Goal: Transaction & Acquisition: Purchase product/service

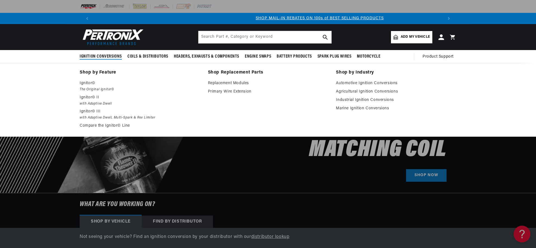
scroll to position [0, 349]
click at [95, 88] on em "The Original Ignitor©" at bounding box center [140, 90] width 120 height 6
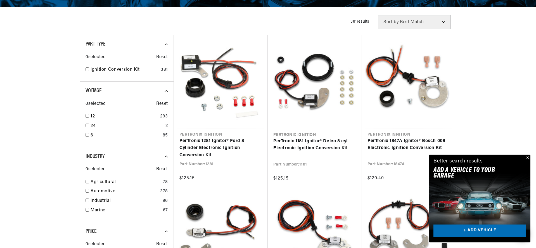
scroll to position [0, 349]
click at [88, 116] on input "checkbox" at bounding box center [87, 116] width 4 height 4
checkbox input "true"
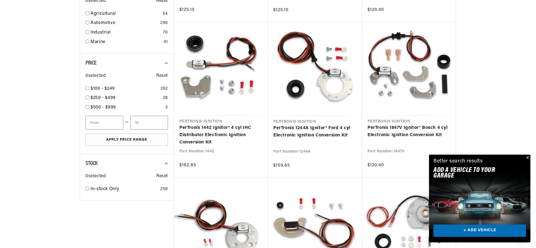
scroll to position [0, 698]
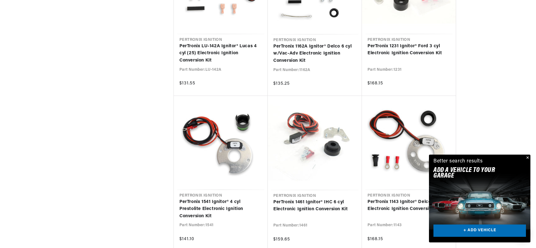
scroll to position [871, 0]
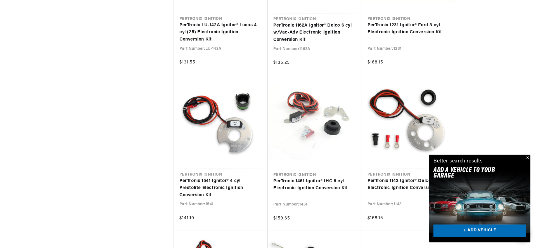
click at [470, 232] on link "+ ADD VEHICLE" at bounding box center [479, 230] width 92 height 13
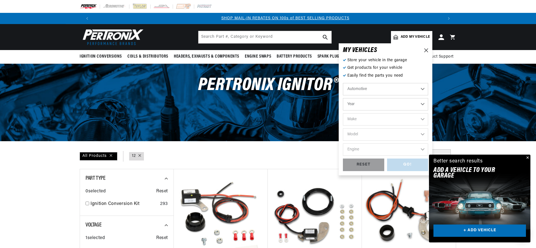
scroll to position [0, 349]
select select "1965"
click at [343, 98] on select "Year 2022 2021 2020 2019 2018 2017 2016 2015 2014 2013 2012 2011 2010 2009 2008…" at bounding box center [385, 104] width 85 height 12
select select "1965"
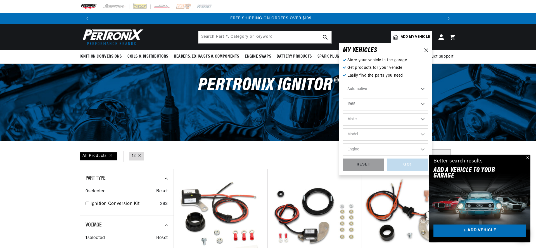
select select "Volvo"
click at [343, 113] on select "Make Alfa Romeo American Motors Aston Martin Austin Austin Healey Avanti Bentle…" at bounding box center [385, 119] width 85 height 12
select select "Volvo"
select select "122"
click at [343, 128] on select "Model 122 544 1800" at bounding box center [385, 134] width 85 height 12
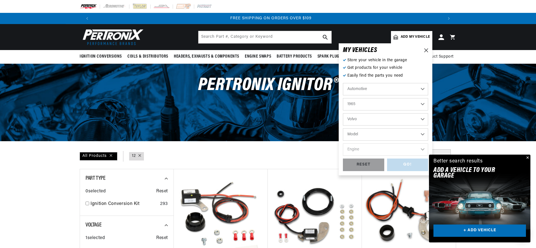
select select "122"
select select "1.8L"
click at [343, 143] on select "Engine 1.8L" at bounding box center [385, 149] width 85 height 12
select select "1.8L"
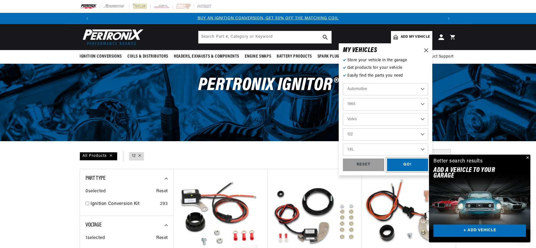
click at [397, 163] on div "GO!" at bounding box center [407, 164] width 41 height 13
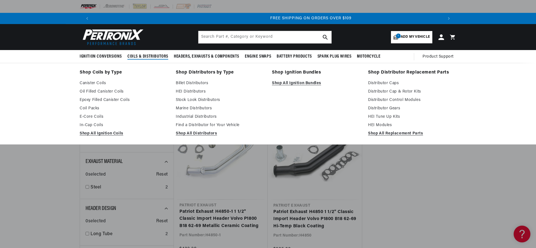
scroll to position [0, 698]
